Goal: Task Accomplishment & Management: Manage account settings

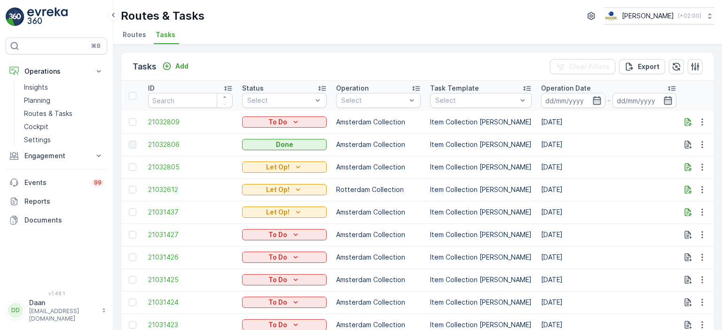
scroll to position [0, 570]
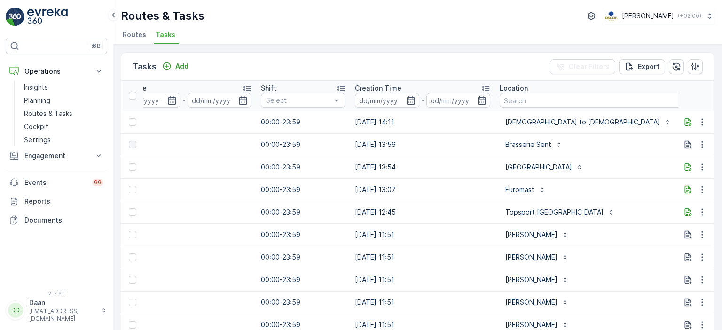
click at [50, 19] on img at bounding box center [47, 17] width 40 height 19
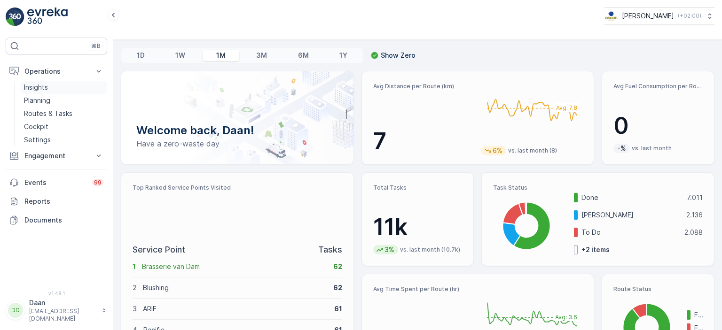
click at [43, 92] on link "Insights" at bounding box center [63, 87] width 87 height 13
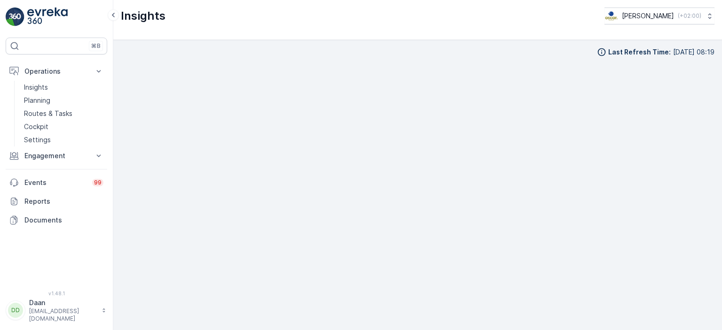
scroll to position [8, 0]
click at [26, 26] on link at bounding box center [57, 17] width 102 height 19
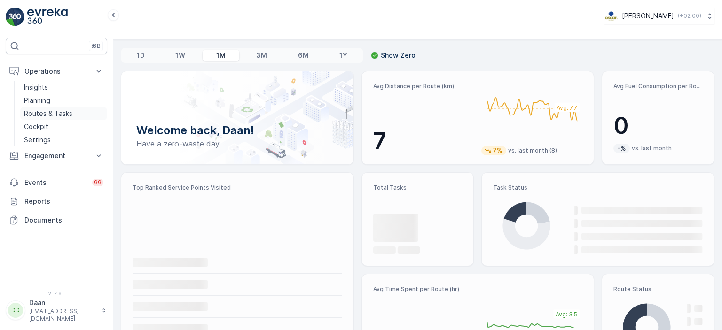
click at [45, 114] on p "Routes & Tasks" at bounding box center [48, 113] width 48 height 9
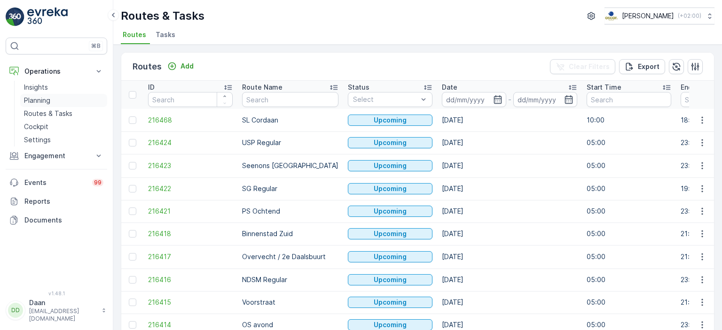
click at [45, 96] on p "Planning" at bounding box center [37, 100] width 26 height 9
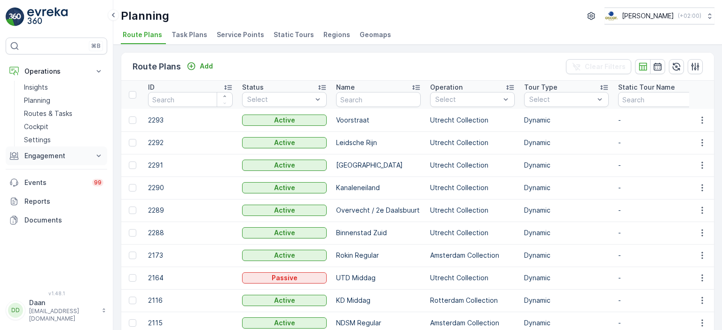
click at [41, 162] on button "Engagement" at bounding box center [57, 156] width 102 height 19
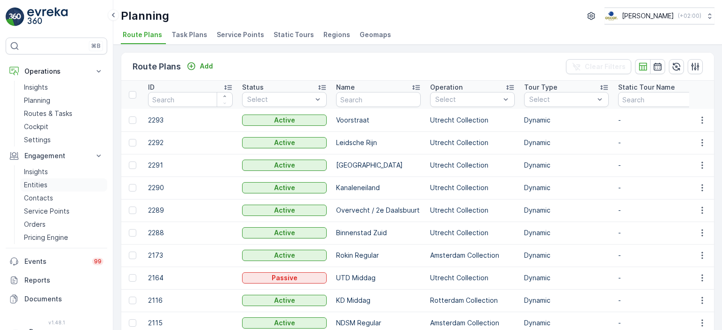
click at [38, 182] on p "Entities" at bounding box center [36, 184] width 24 height 9
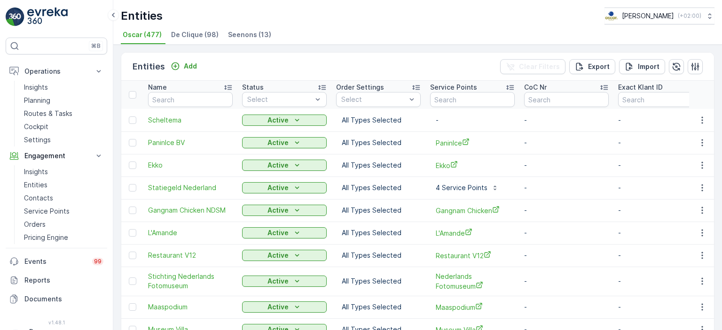
click at [192, 39] on li "De Clique (98)" at bounding box center [195, 36] width 53 height 16
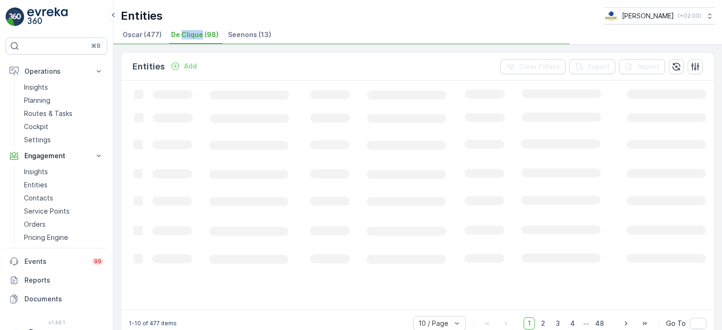
click at [192, 39] on li "De Clique (98)" at bounding box center [195, 36] width 53 height 16
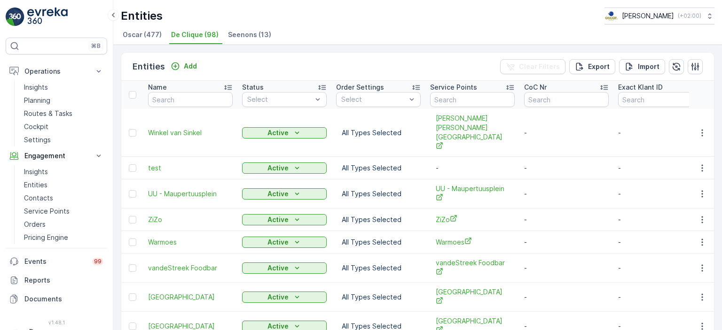
click at [248, 71] on div "Entities Add Clear Filters Export Import" at bounding box center [417, 67] width 593 height 28
click at [205, 97] on input "text" at bounding box center [190, 99] width 85 height 15
type input "kook"
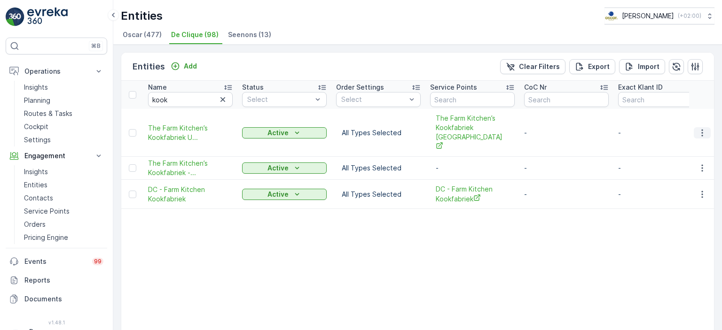
click at [699, 128] on icon "button" at bounding box center [702, 132] width 9 height 9
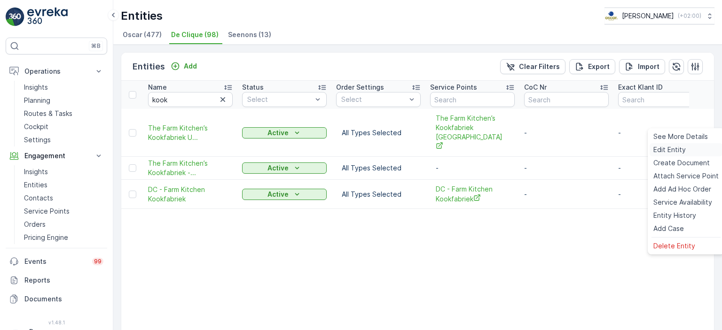
click at [682, 153] on span "Edit Entity" at bounding box center [669, 149] width 32 height 9
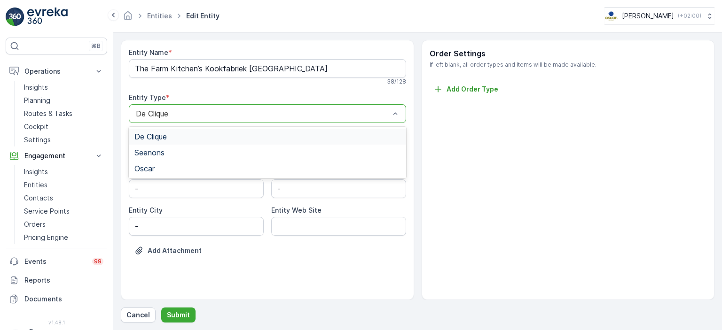
click at [296, 110] on div at bounding box center [263, 114] width 256 height 8
click at [257, 166] on div "Oscar" at bounding box center [267, 169] width 266 height 8
click at [180, 318] on p "Submit" at bounding box center [178, 315] width 23 height 9
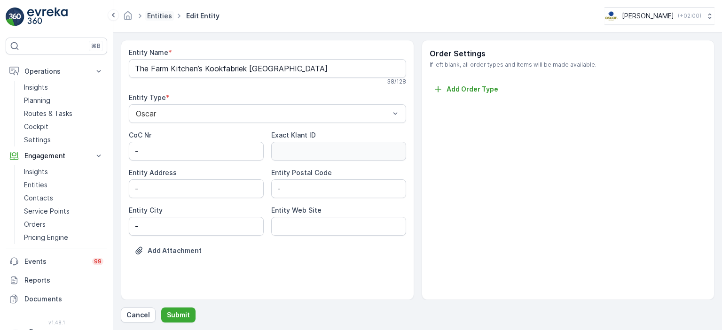
click at [163, 17] on link "Entities" at bounding box center [159, 16] width 25 height 8
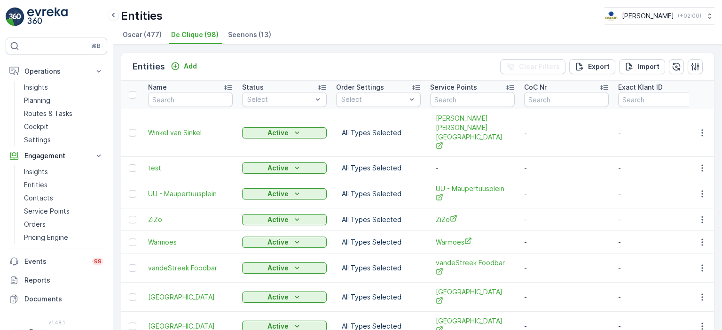
click at [423, 66] on div "Entities Add Clear Filters Export Import" at bounding box center [417, 67] width 593 height 28
click at [321, 66] on div "Entities Add Clear Filters Export Import" at bounding box center [417, 67] width 593 height 28
click at [290, 53] on div "Entities Add Clear Filters Export Import" at bounding box center [417, 67] width 593 height 28
click at [196, 101] on input "text" at bounding box center [190, 99] width 85 height 15
type input "koook"
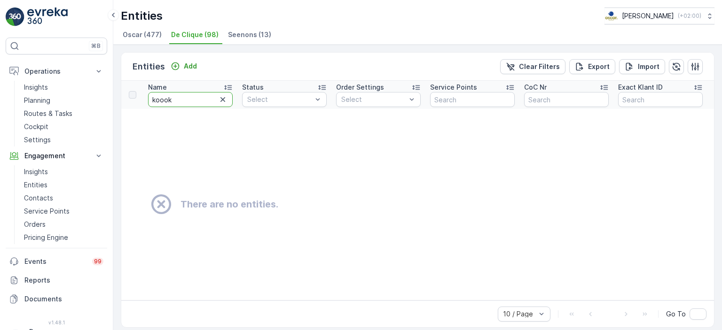
click at [196, 101] on input "koook" at bounding box center [190, 99] width 85 height 15
type input "kook"
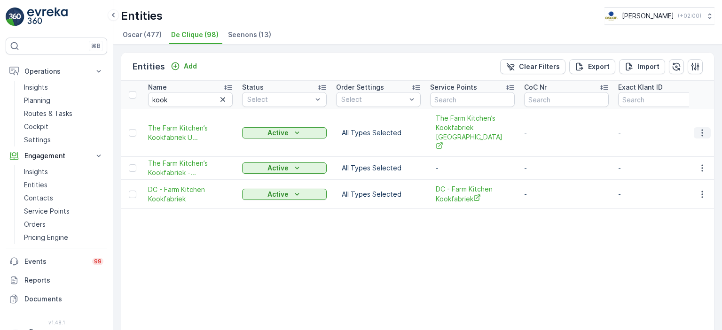
click at [698, 128] on icon "button" at bounding box center [702, 132] width 9 height 9
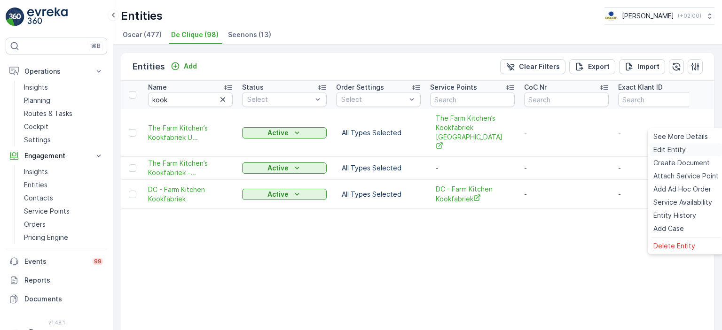
click at [674, 150] on span "Edit Entity" at bounding box center [669, 149] width 32 height 9
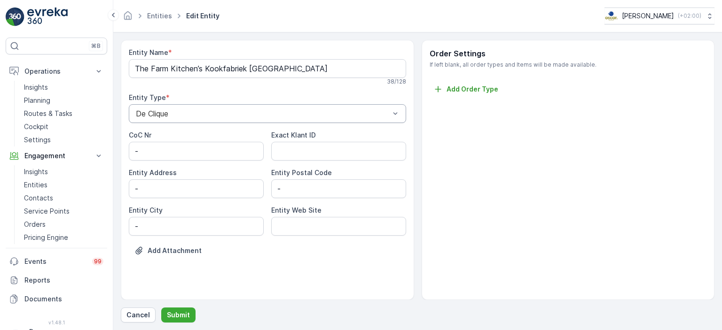
click at [282, 116] on div at bounding box center [263, 114] width 256 height 8
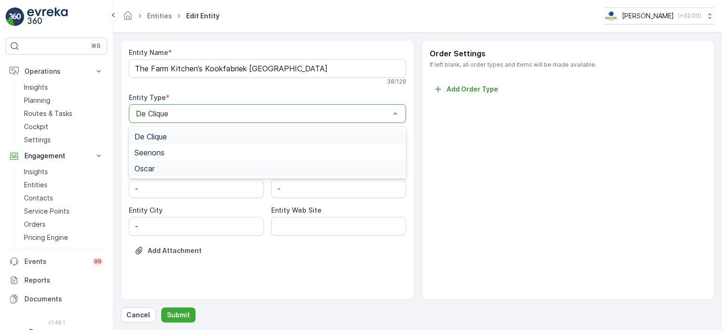
click at [195, 173] on div "Oscar" at bounding box center [267, 169] width 277 height 16
click at [177, 315] on p "Submit" at bounding box center [178, 315] width 23 height 9
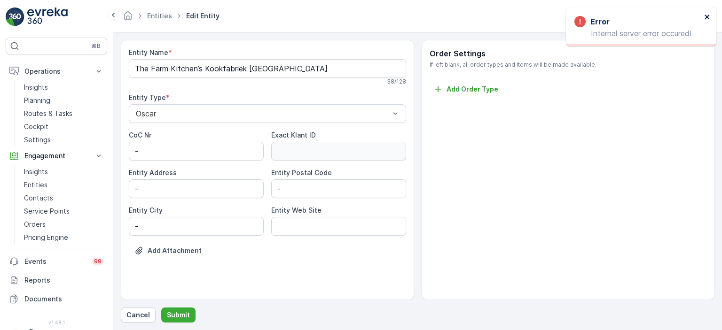
click at [709, 16] on icon "close" at bounding box center [707, 17] width 7 height 8
click at [51, 15] on img at bounding box center [47, 17] width 40 height 19
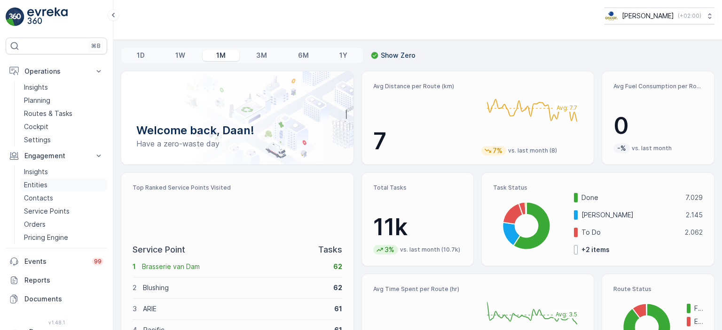
click at [33, 185] on p "Entities" at bounding box center [36, 184] width 24 height 9
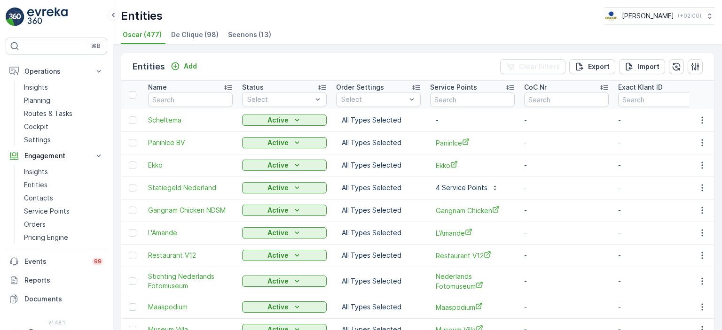
click at [407, 37] on ul "Oscar (477) De Clique (98) Seenons (13)" at bounding box center [414, 36] width 586 height 16
click at [175, 33] on span "De Clique (98)" at bounding box center [194, 34] width 47 height 9
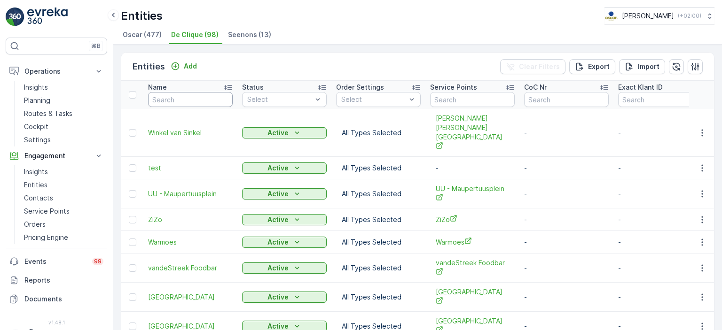
click at [185, 104] on input "text" at bounding box center [190, 99] width 85 height 15
type input "kook"
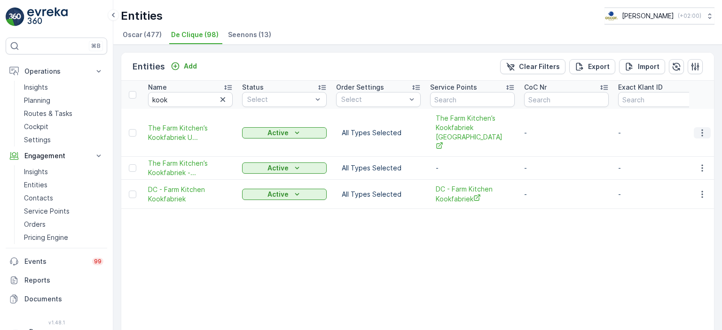
click at [703, 128] on icon "button" at bounding box center [702, 132] width 9 height 9
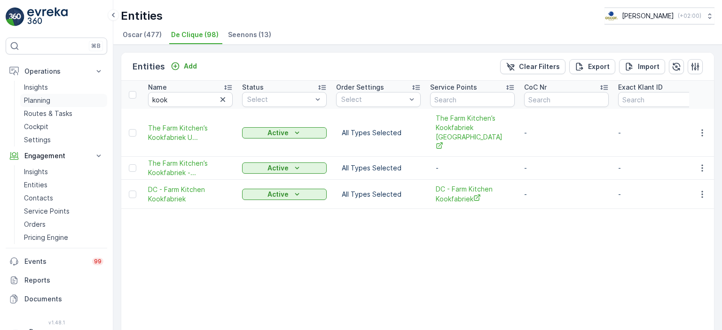
click at [41, 101] on p "Planning" at bounding box center [37, 100] width 26 height 9
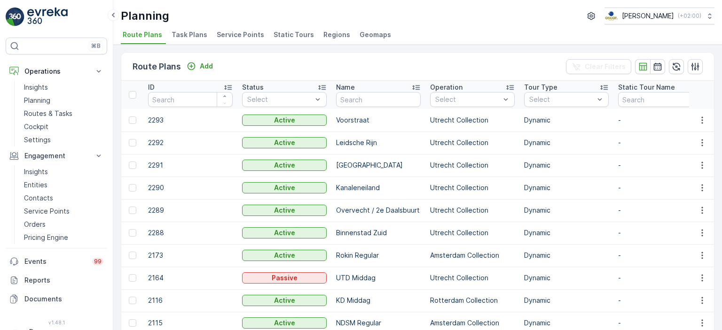
click at [181, 35] on span "Task Plans" at bounding box center [190, 34] width 36 height 9
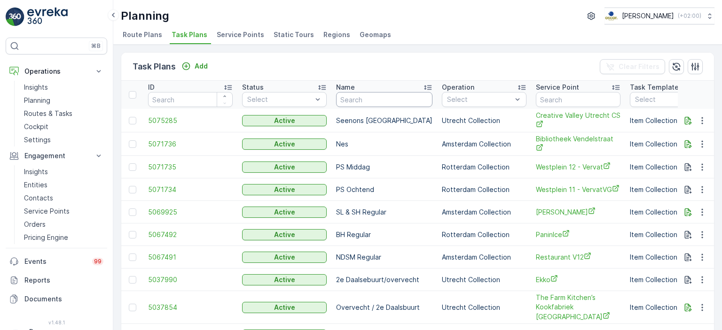
click at [380, 101] on input "text" at bounding box center [384, 99] width 96 height 15
click at [560, 102] on input "text" at bounding box center [578, 99] width 85 height 15
type input "kook"
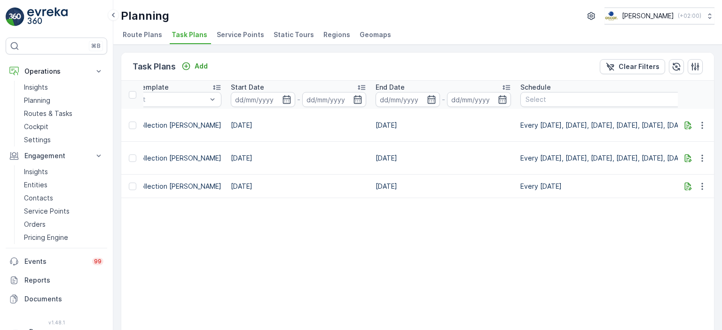
scroll to position [0, 755]
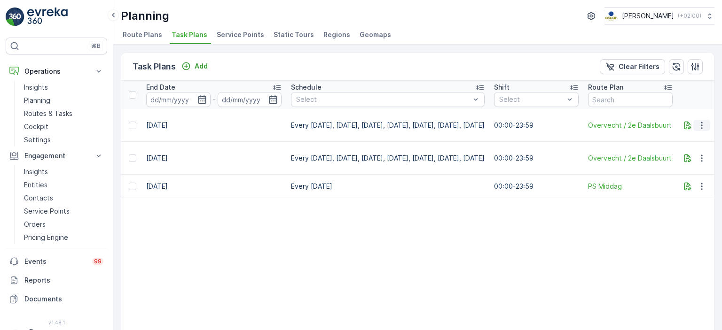
click at [702, 123] on icon "button" at bounding box center [701, 125] width 9 height 9
click at [690, 148] on span "Edit Task Plan" at bounding box center [686, 146] width 44 height 9
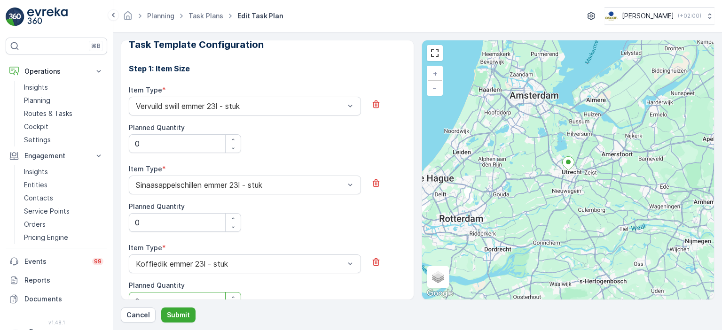
scroll to position [323, 0]
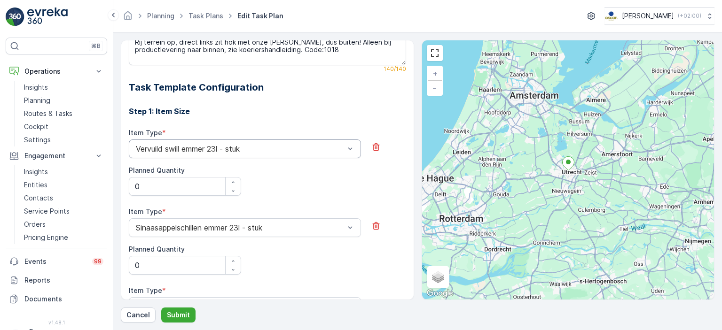
click at [338, 145] on div at bounding box center [240, 149] width 211 height 8
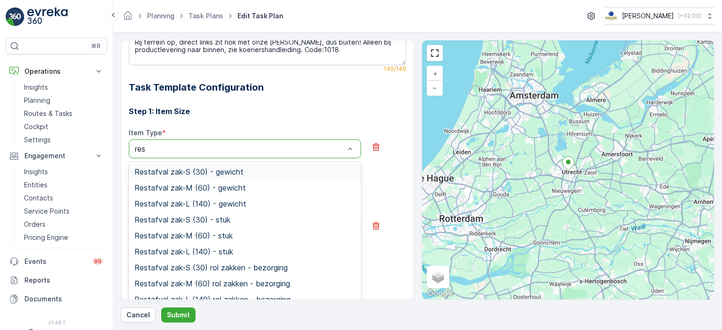
type input "rest"
click at [214, 184] on span "Restafval zak-M (60) - gewicht" at bounding box center [189, 188] width 111 height 8
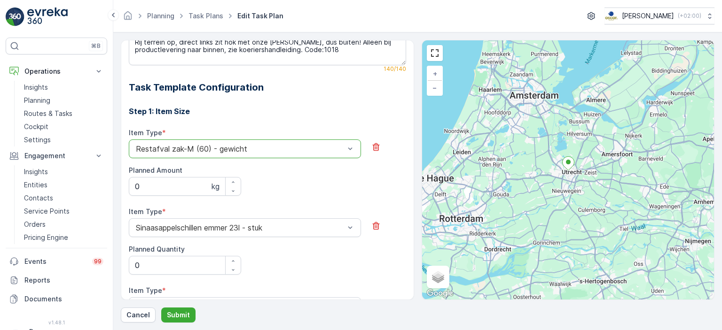
click at [248, 147] on div "Restafval zak-M (60) - gewicht" at bounding box center [245, 149] width 232 height 19
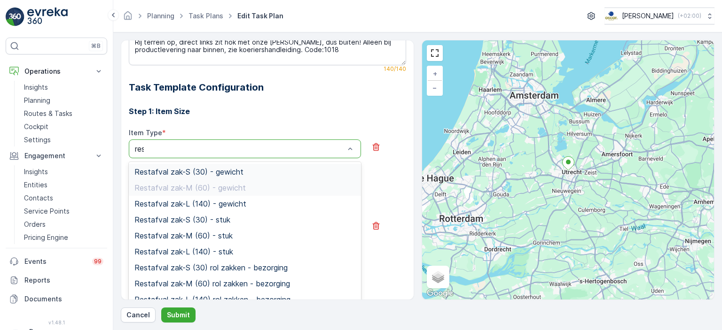
type input "rest"
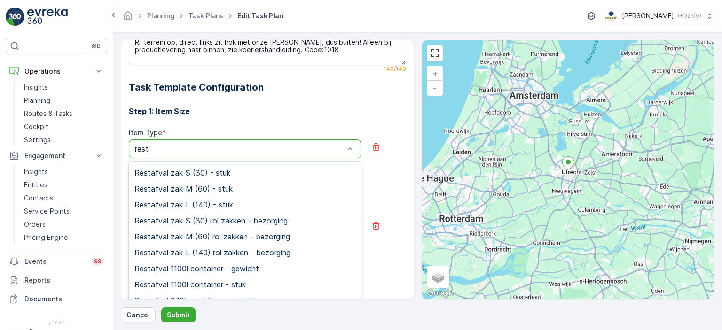
scroll to position [55, 0]
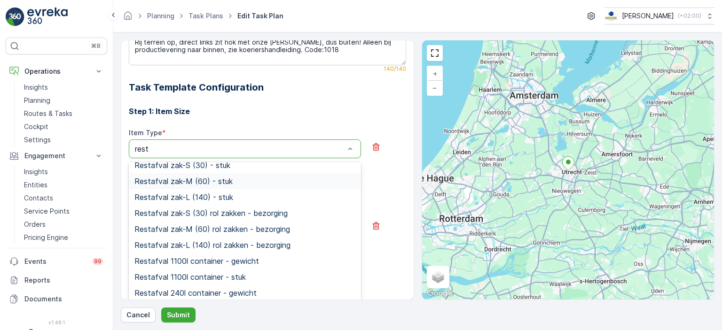
click at [188, 177] on span "Restafval zak-M (60) - stuk" at bounding box center [183, 181] width 98 height 8
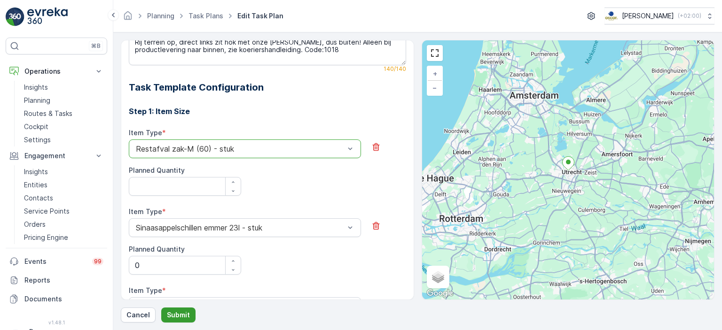
click at [177, 317] on p "Submit" at bounding box center [178, 315] width 23 height 9
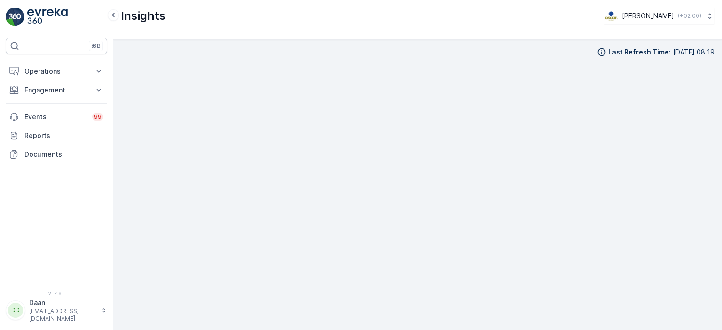
scroll to position [8, 0]
click at [66, 73] on p "Operations" at bounding box center [56, 71] width 64 height 9
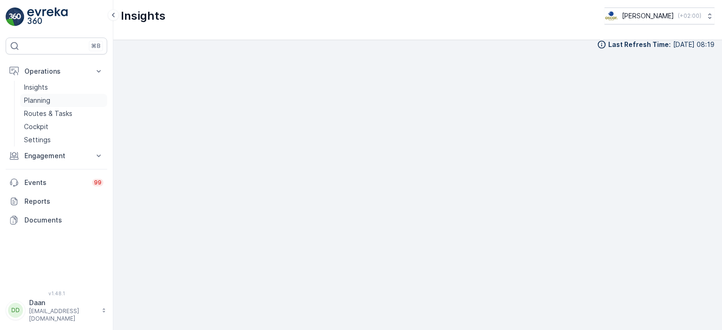
click at [44, 100] on p "Planning" at bounding box center [37, 100] width 26 height 9
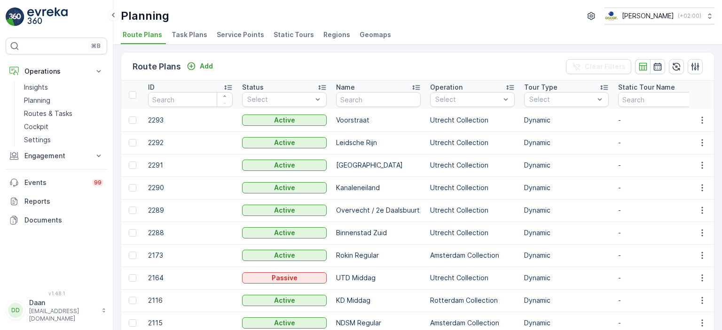
click at [189, 35] on span "Task Plans" at bounding box center [190, 34] width 36 height 9
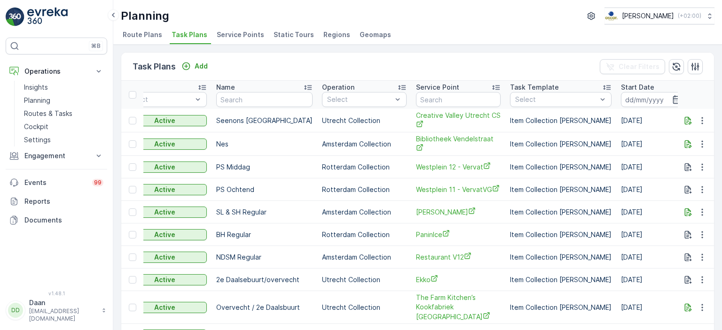
scroll to position [0, 121]
click at [454, 102] on input "text" at bounding box center [457, 99] width 85 height 15
type input "REload"
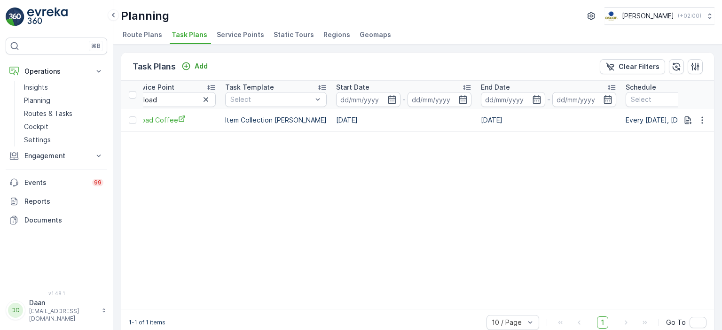
scroll to position [0, 394]
